Goal: Download file/media

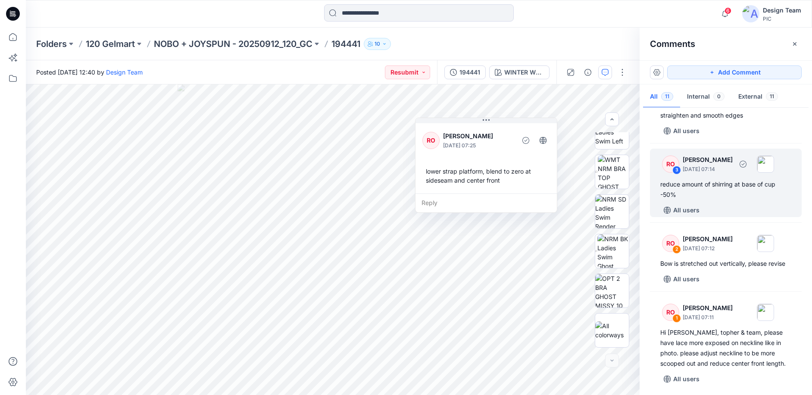
scroll to position [581, 0]
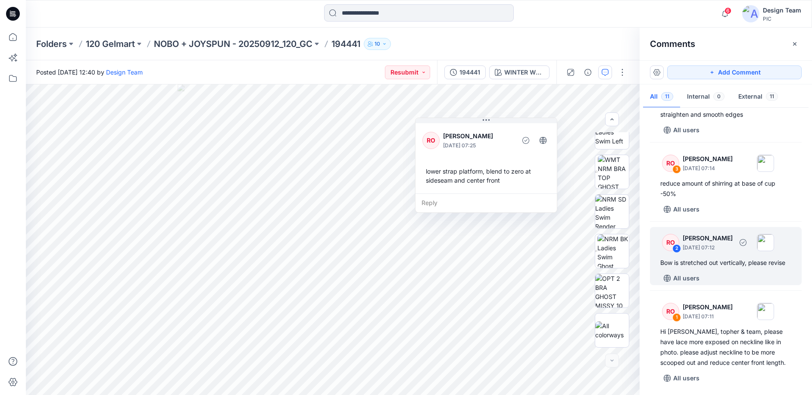
click at [726, 268] on div "Bow is stretched out vertically, please revise" at bounding box center [725, 263] width 131 height 10
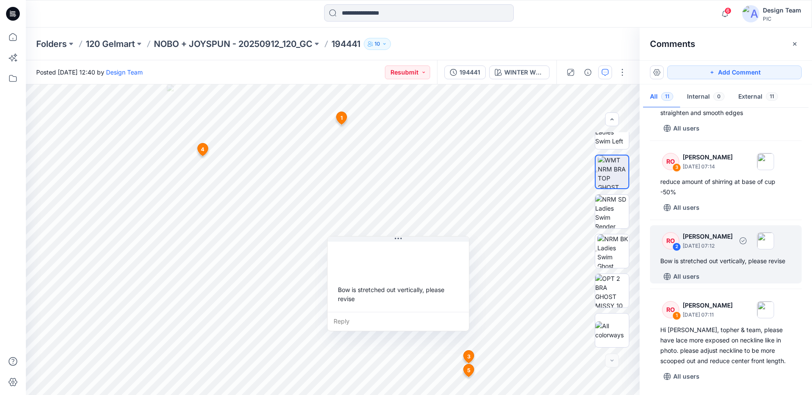
scroll to position [593, 0]
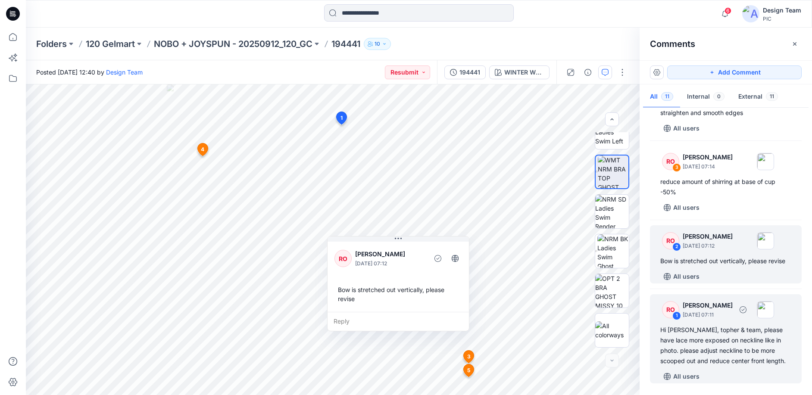
click at [707, 306] on p "[PERSON_NAME]" at bounding box center [708, 305] width 50 height 10
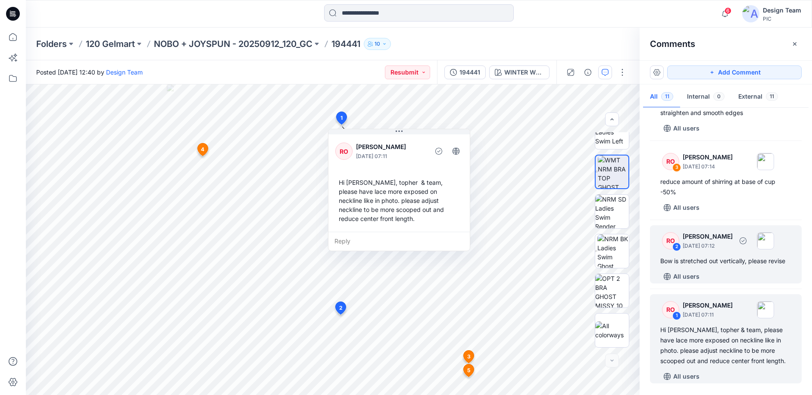
click at [699, 268] on div "RO 2 [PERSON_NAME] [DATE] 07:12 Bow is stretched out vertically, please revise …" at bounding box center [726, 254] width 152 height 58
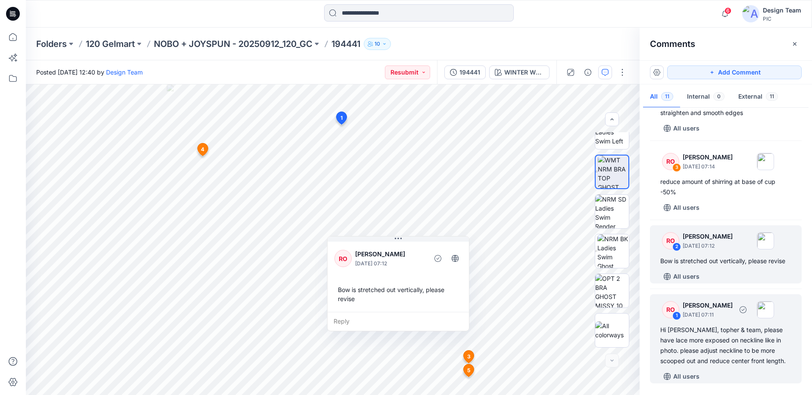
click at [708, 305] on p "[PERSON_NAME]" at bounding box center [708, 305] width 50 height 10
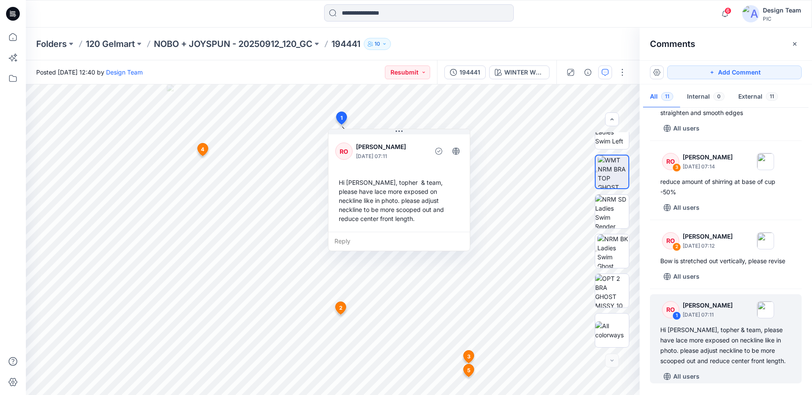
click at [7, 129] on div at bounding box center [12, 212] width 19 height 368
click at [10, 255] on div at bounding box center [12, 212] width 19 height 368
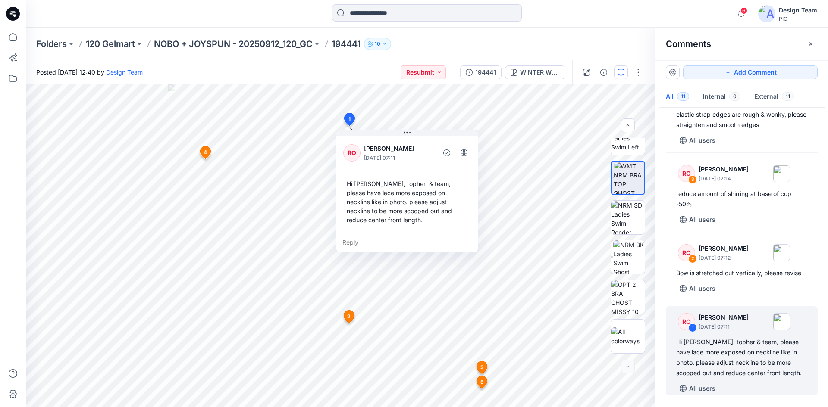
click at [13, 16] on icon at bounding box center [12, 16] width 4 height 0
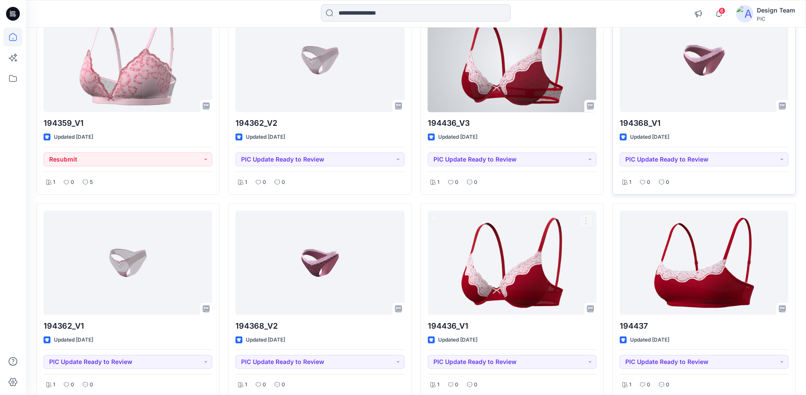
scroll to position [1497, 0]
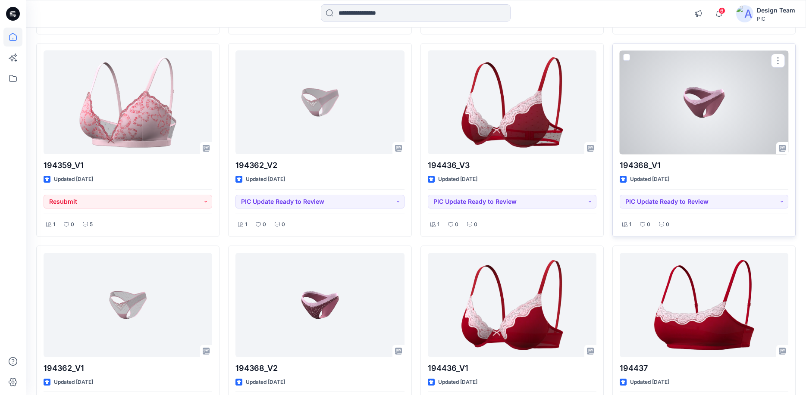
click at [673, 132] on div at bounding box center [703, 102] width 169 height 104
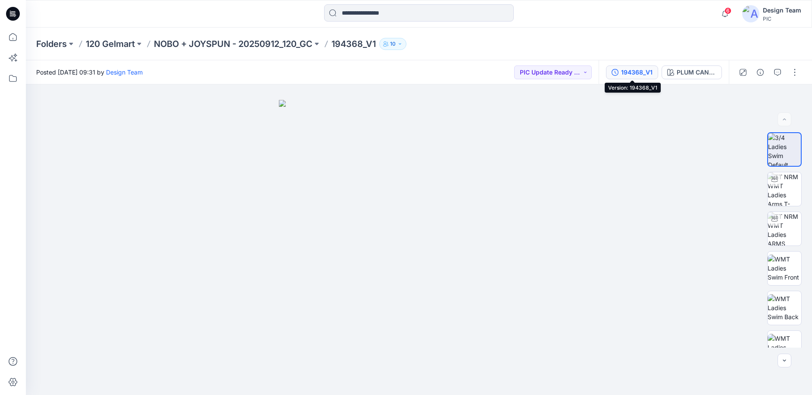
click at [638, 78] on button "194368_V1" at bounding box center [632, 73] width 52 height 14
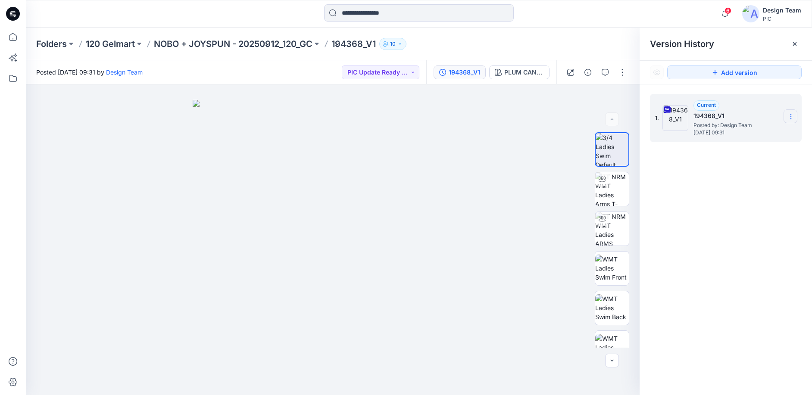
click at [789, 117] on icon at bounding box center [790, 116] width 7 height 7
click at [742, 138] on span "Download Source BW File" at bounding box center [747, 133] width 72 height 10
